Goal: Information Seeking & Learning: Find specific fact

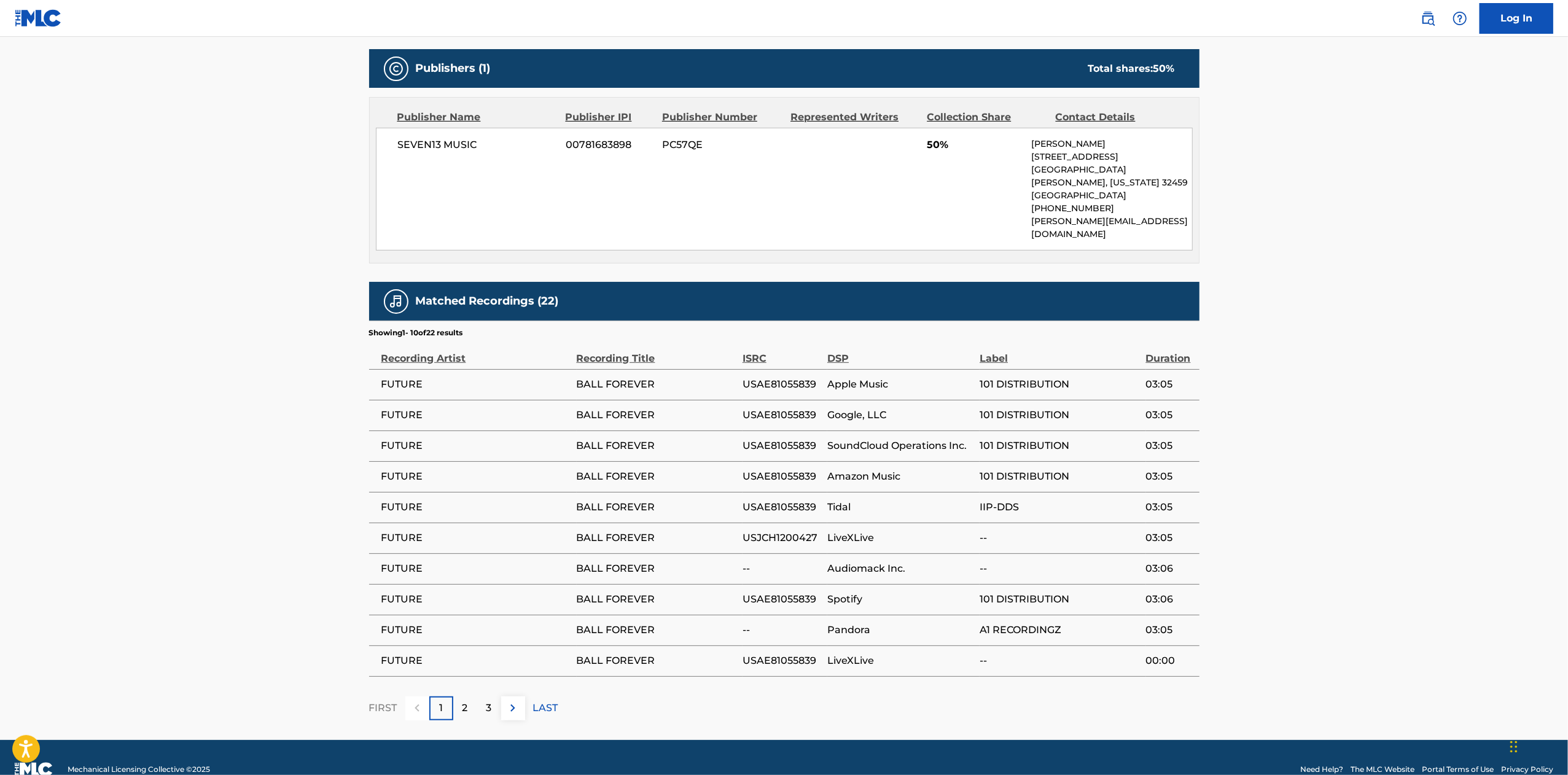
scroll to position [410, 0]
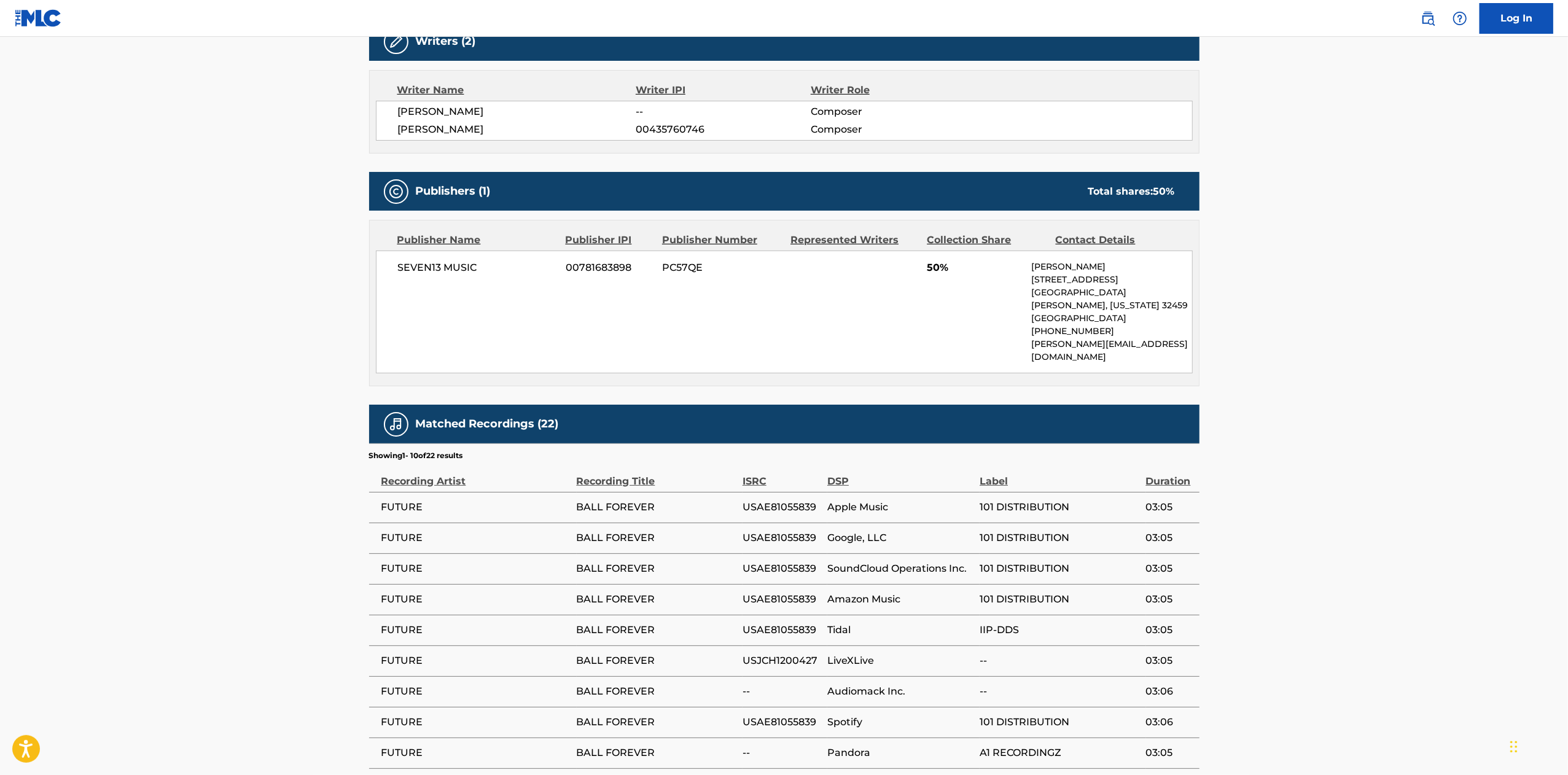
click at [1487, 548] on main "< Back to public search results Copy work link BALL FOREVER Work Detail Member …" at bounding box center [784, 244] width 1568 height 1236
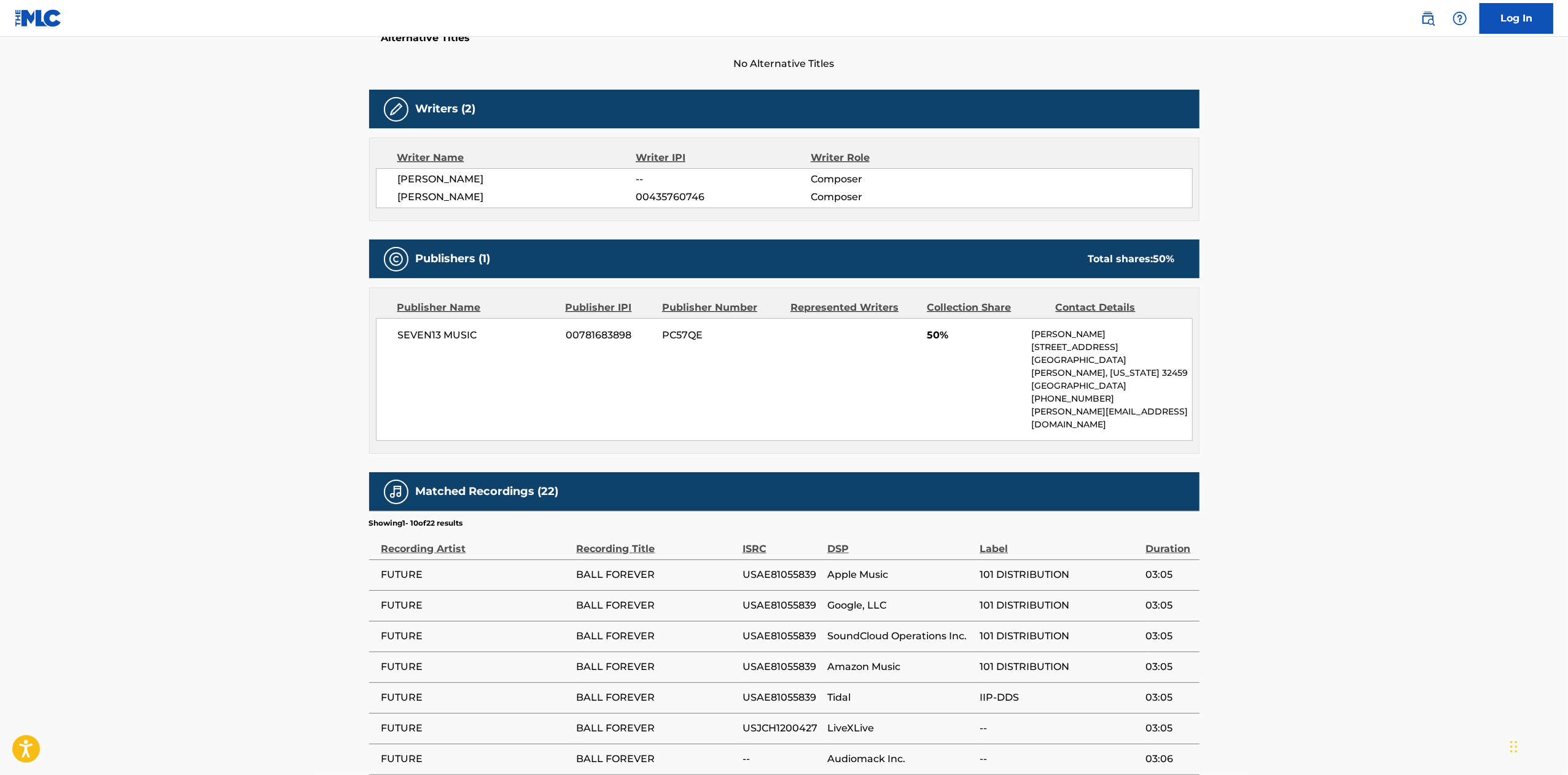
scroll to position [369, 0]
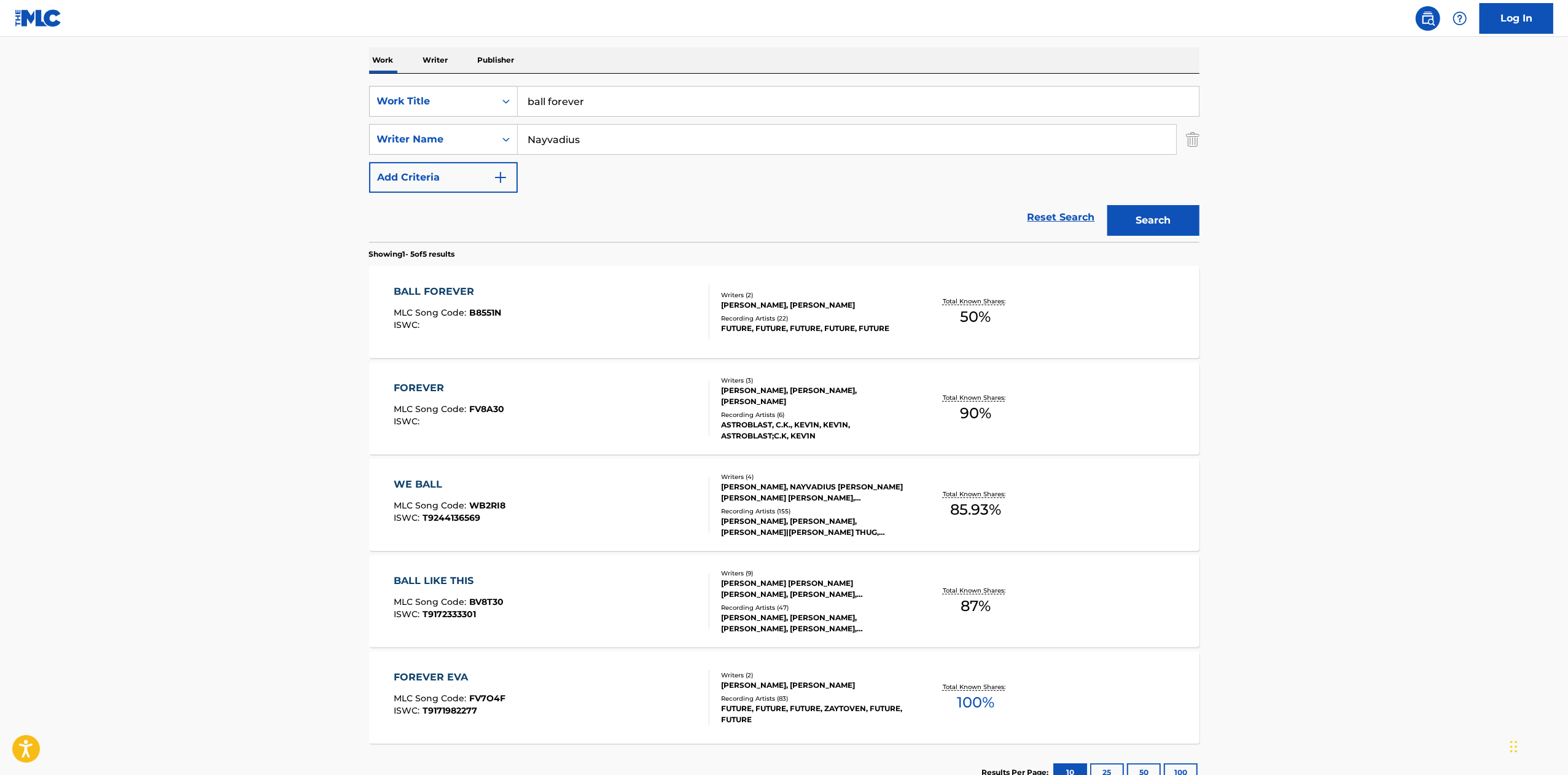
scroll to position [33, 0]
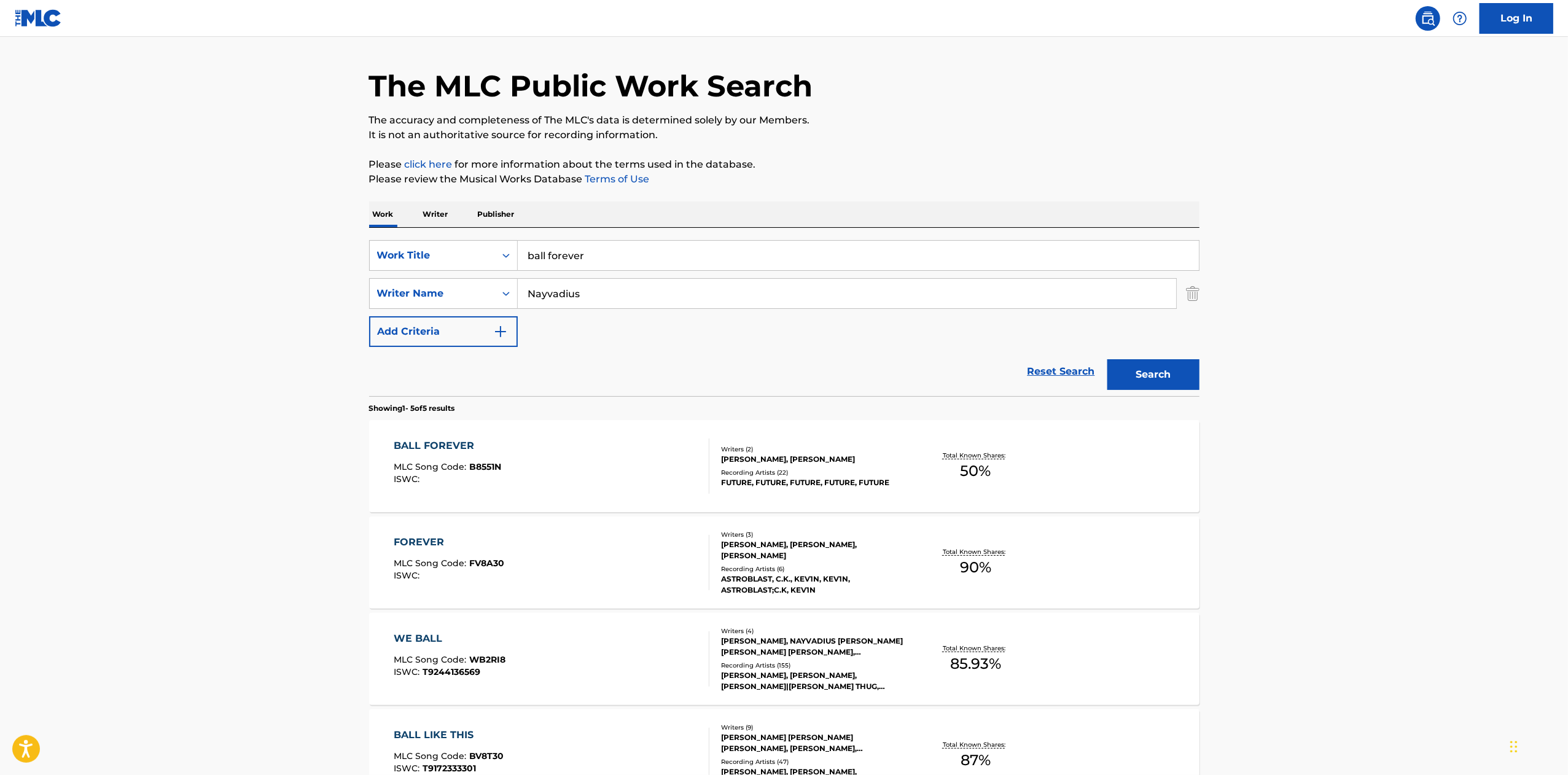
click at [642, 254] on input "ball forever" at bounding box center [858, 255] width 681 height 29
type input "ball foreva"
click at [1107, 359] on button "Search" at bounding box center [1153, 374] width 92 height 31
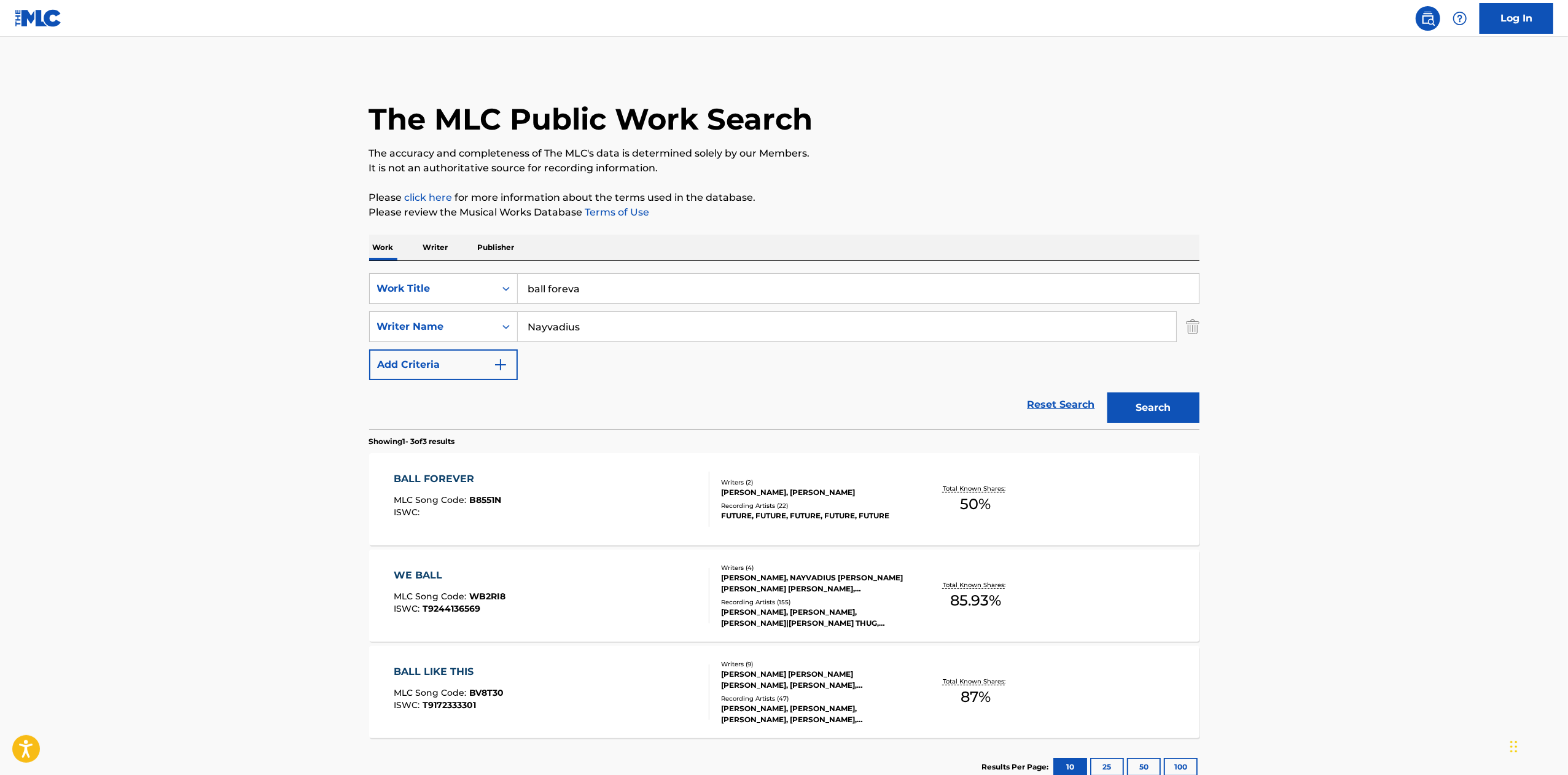
scroll to position [86, 0]
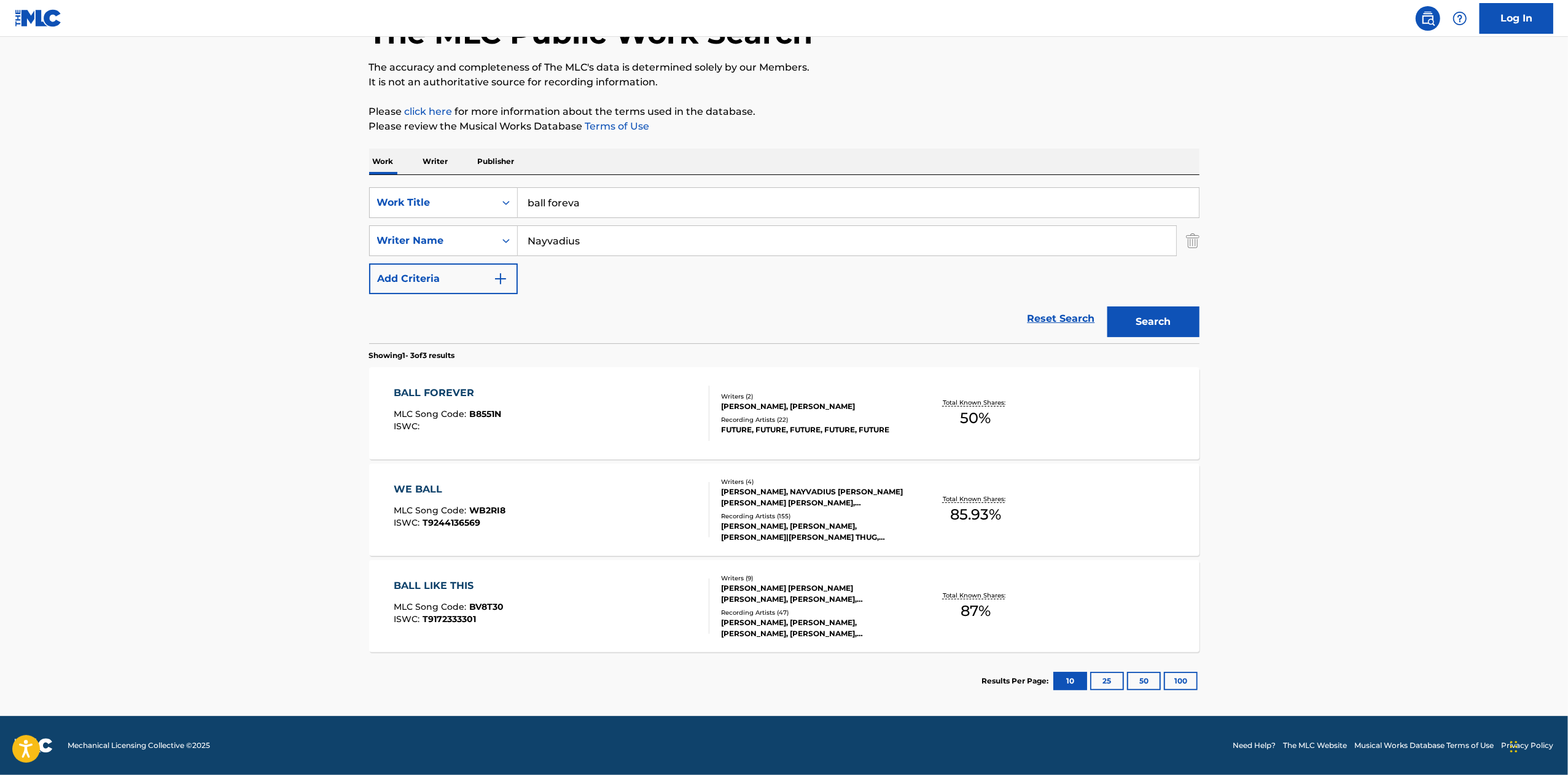
click at [1513, 392] on main "The MLC Public Work Search The accuracy and completeness of The MLC's data is d…" at bounding box center [784, 333] width 1568 height 766
click at [544, 408] on div "BALL FOREVER MLC Song Code : B8551N ISWC :" at bounding box center [551, 413] width 316 height 55
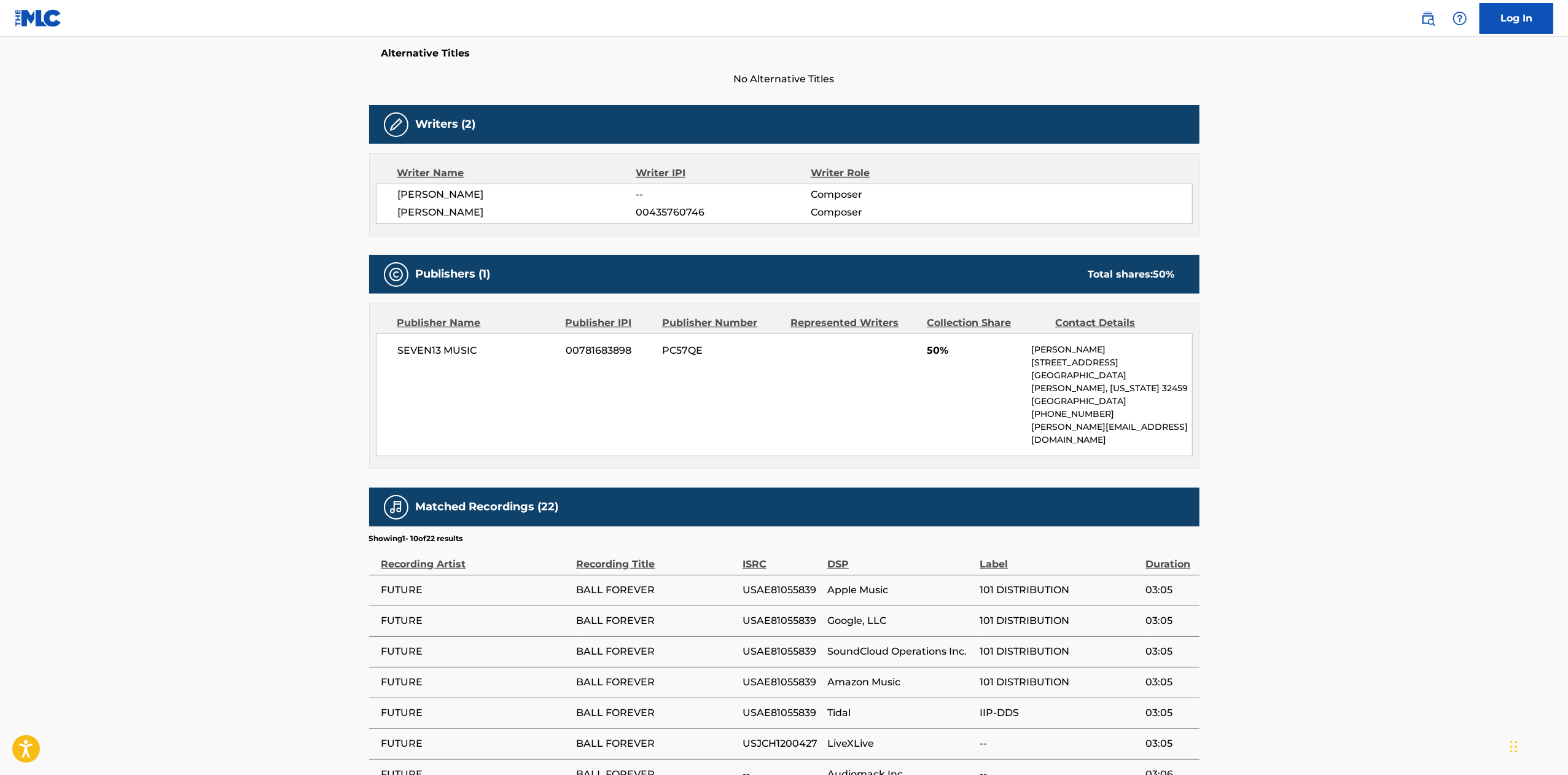
scroll to position [369, 0]
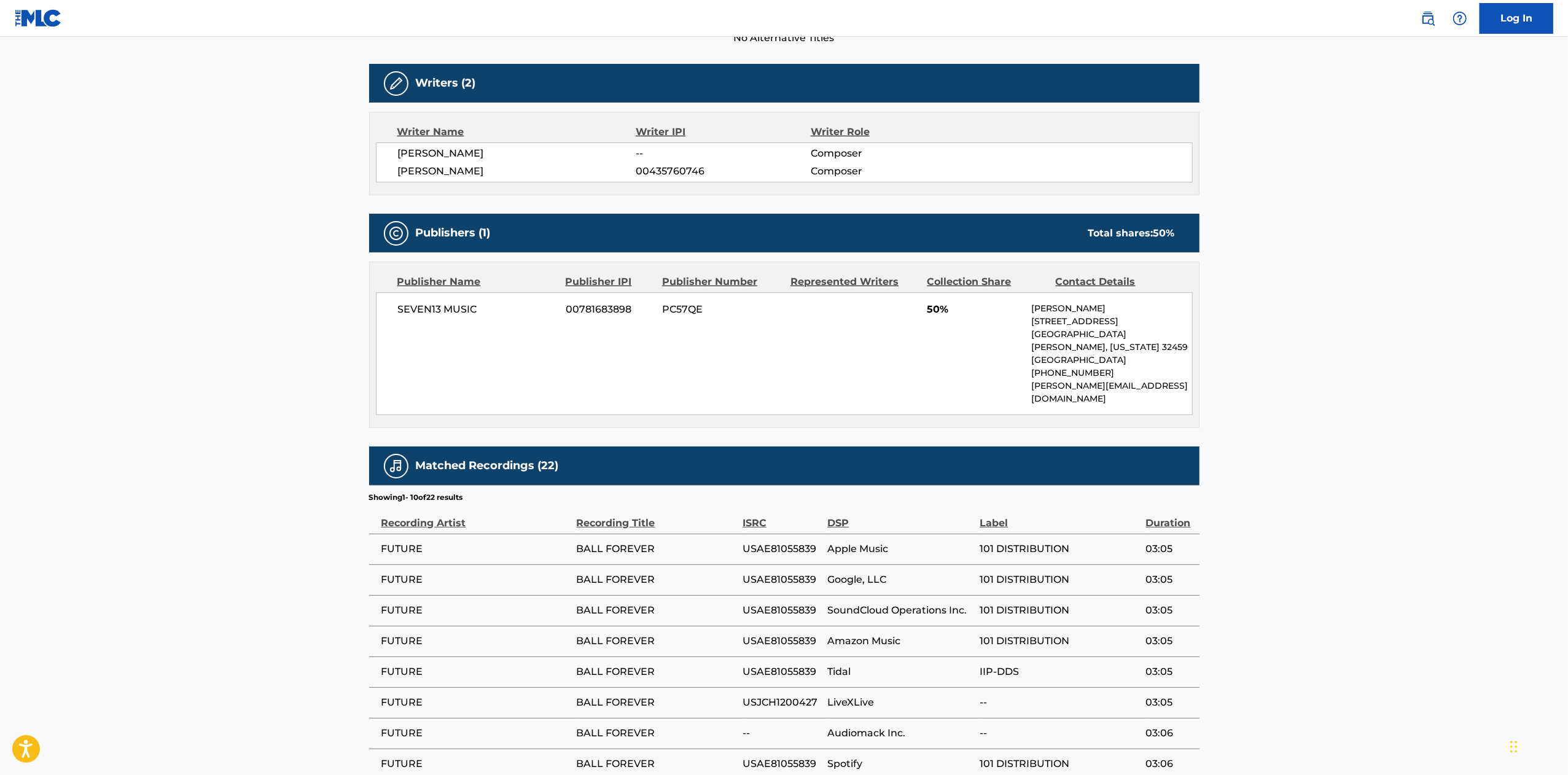
click at [521, 170] on span "[PERSON_NAME]" at bounding box center [517, 171] width 239 height 15
copy span "[PERSON_NAME]"
click at [1412, 684] on main "< Back to public search results Copy work link BALL FOREVER Work Detail Member …" at bounding box center [784, 286] width 1568 height 1236
